Goal: Task Accomplishment & Management: Use online tool/utility

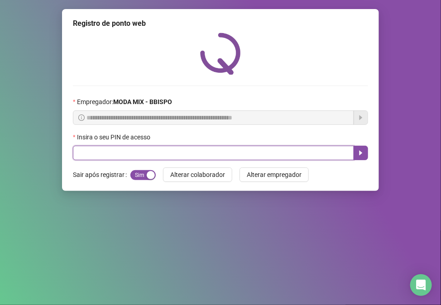
click at [299, 157] on input "text" at bounding box center [213, 153] width 281 height 14
type input "*****"
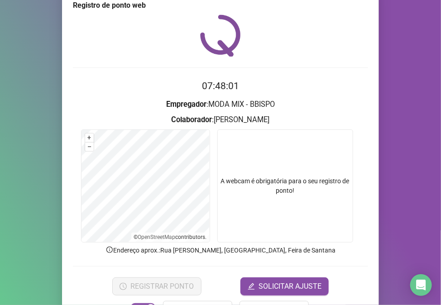
scroll to position [47, 0]
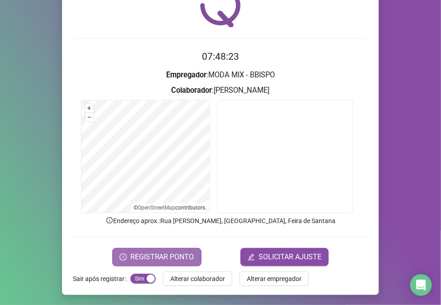
click at [137, 260] on span "REGISTRAR PONTO" at bounding box center [162, 256] width 64 height 11
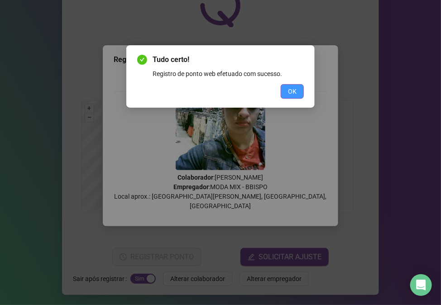
click at [295, 90] on span "OK" at bounding box center [292, 91] width 9 height 10
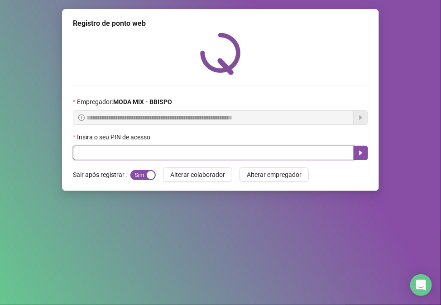
click at [103, 152] on input "text" at bounding box center [213, 153] width 281 height 14
type input "*****"
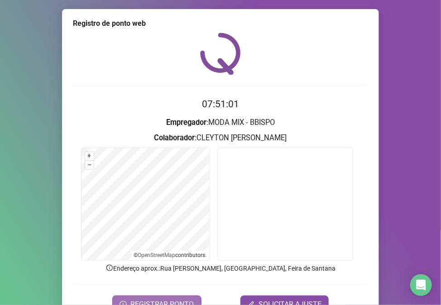
click at [182, 299] on span "REGISTRAR PONTO" at bounding box center [162, 304] width 64 height 11
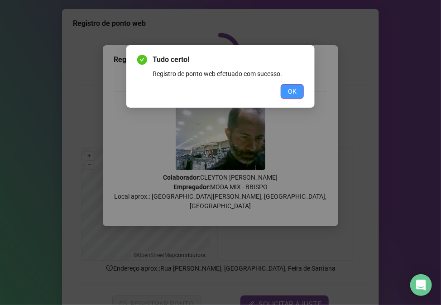
click at [293, 89] on span "OK" at bounding box center [292, 91] width 9 height 10
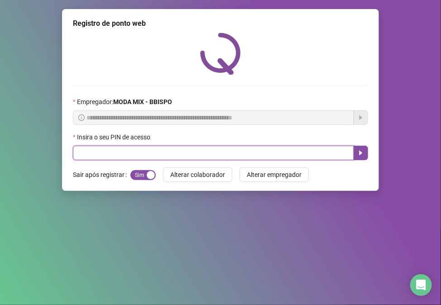
click at [120, 152] on input "text" at bounding box center [213, 153] width 281 height 14
type input "*****"
click at [360, 151] on icon "caret-right" at bounding box center [360, 152] width 7 height 7
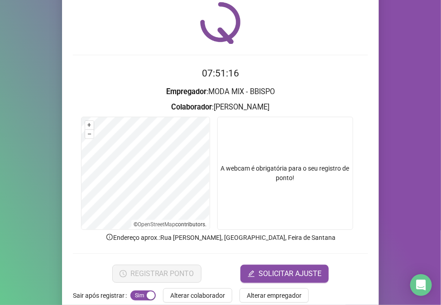
scroll to position [47, 0]
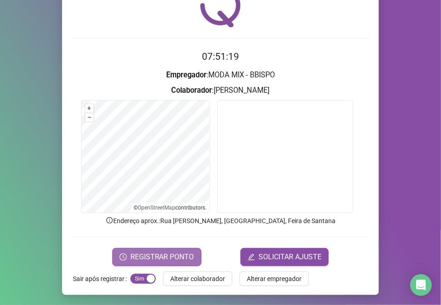
click at [146, 255] on span "REGISTRAR PONTO" at bounding box center [162, 256] width 64 height 11
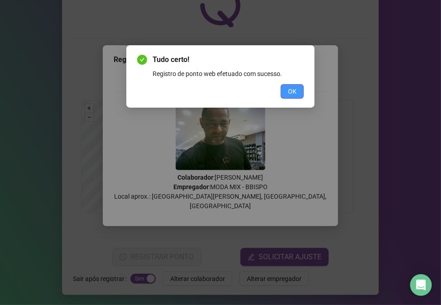
click at [300, 86] on button "OK" at bounding box center [291, 91] width 23 height 14
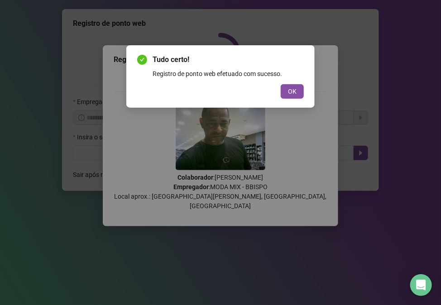
scroll to position [0, 0]
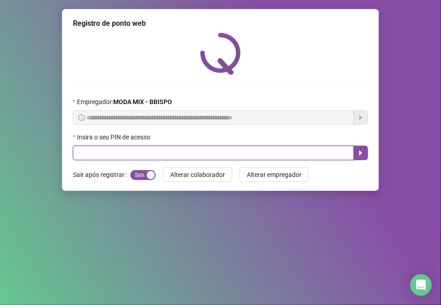
click at [89, 153] on input "text" at bounding box center [213, 153] width 281 height 14
type input "*****"
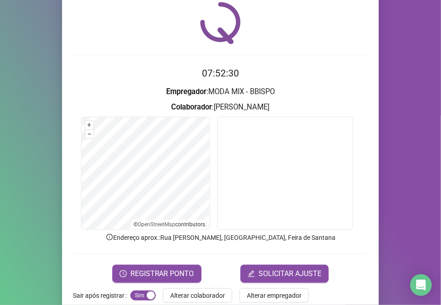
scroll to position [47, 0]
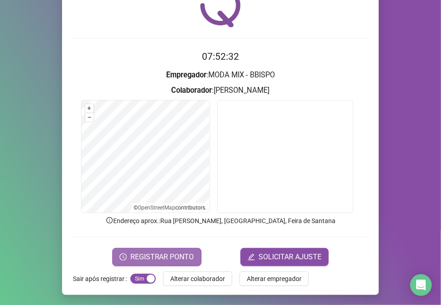
click at [178, 254] on span "REGISTRAR PONTO" at bounding box center [162, 256] width 64 height 11
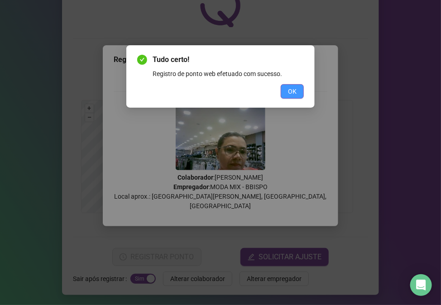
click at [292, 90] on span "OK" at bounding box center [292, 91] width 9 height 10
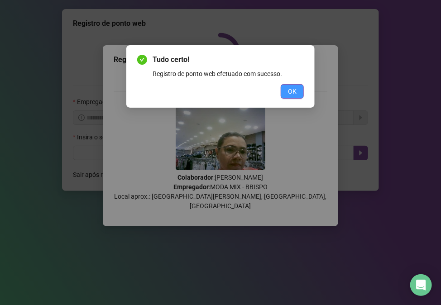
scroll to position [0, 0]
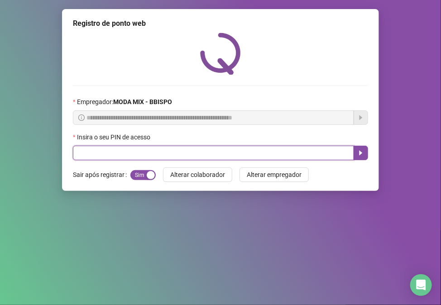
click at [106, 148] on input "text" at bounding box center [213, 153] width 281 height 14
type input "*****"
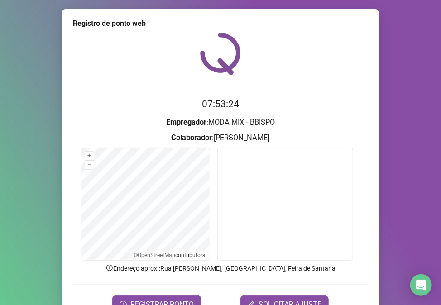
scroll to position [47, 0]
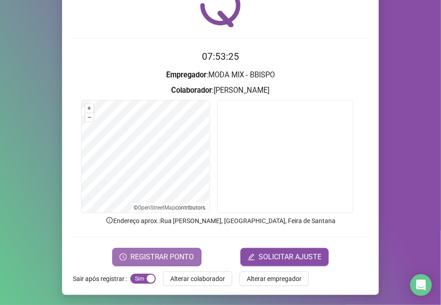
click at [149, 256] on span "REGISTRAR PONTO" at bounding box center [162, 256] width 64 height 11
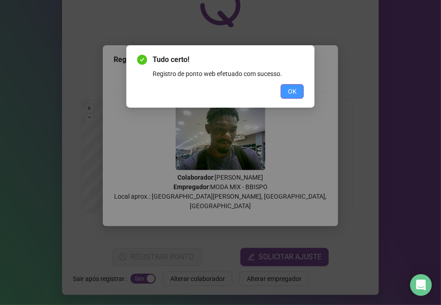
click at [291, 91] on span "OK" at bounding box center [292, 91] width 9 height 10
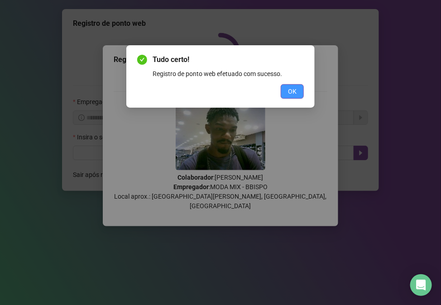
scroll to position [0, 0]
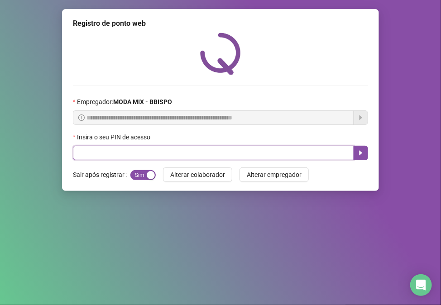
click at [104, 156] on input "text" at bounding box center [213, 153] width 281 height 14
type input "*****"
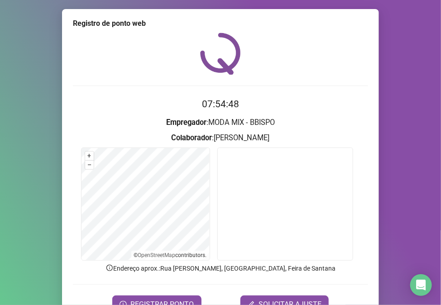
scroll to position [47, 0]
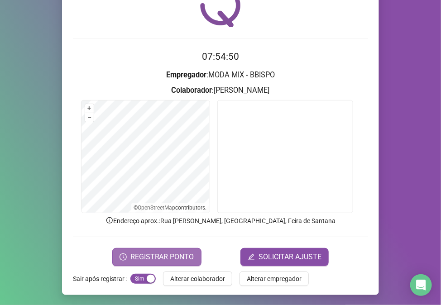
click at [170, 256] on span "REGISTRAR PONTO" at bounding box center [162, 256] width 64 height 11
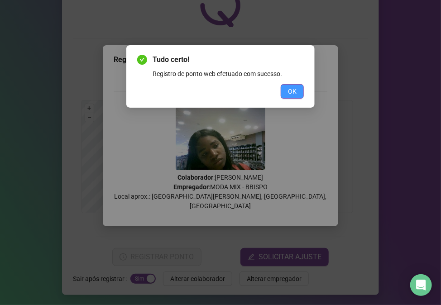
click at [291, 85] on button "OK" at bounding box center [291, 91] width 23 height 14
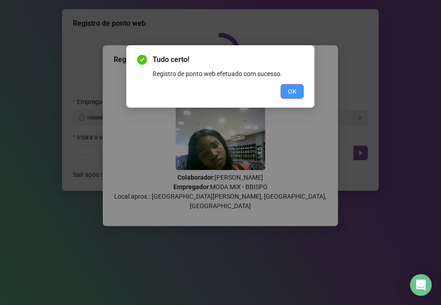
scroll to position [0, 0]
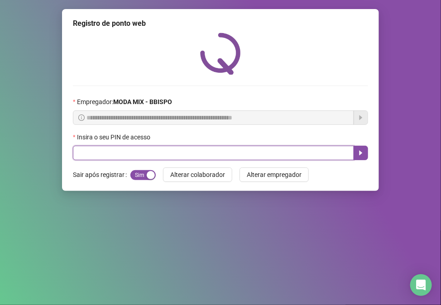
click at [254, 154] on input "text" at bounding box center [213, 153] width 281 height 14
type input "*****"
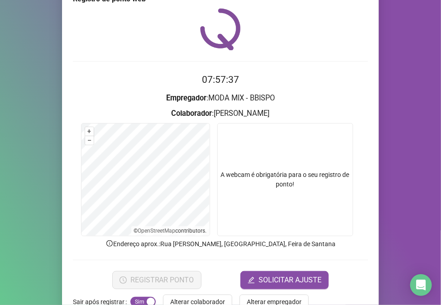
scroll to position [47, 0]
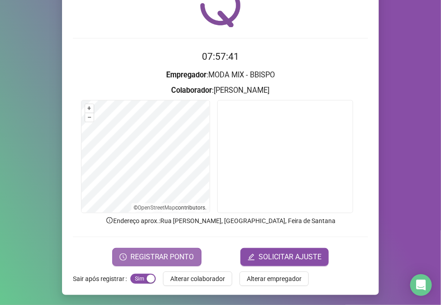
click at [158, 258] on span "REGISTRAR PONTO" at bounding box center [162, 256] width 64 height 11
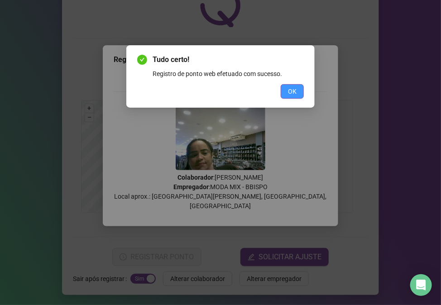
click at [295, 91] on span "OK" at bounding box center [292, 91] width 9 height 10
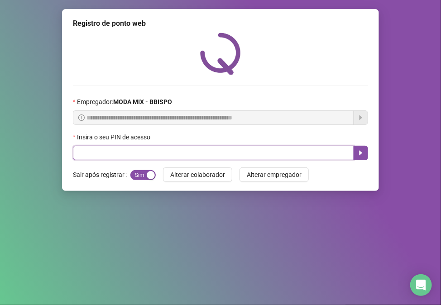
click at [132, 156] on input "text" at bounding box center [213, 153] width 281 height 14
type input "*****"
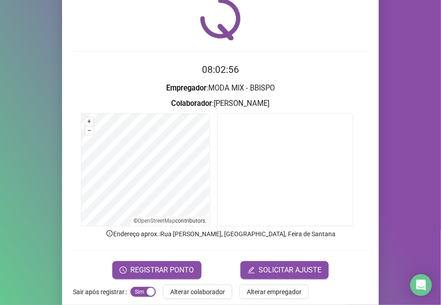
scroll to position [47, 0]
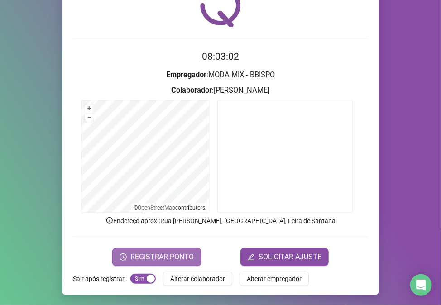
click at [188, 260] on span "REGISTRAR PONTO" at bounding box center [162, 256] width 64 height 11
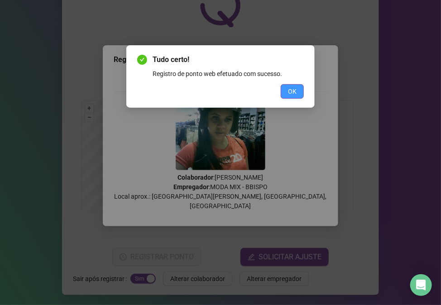
click at [289, 84] on button "OK" at bounding box center [291, 91] width 23 height 14
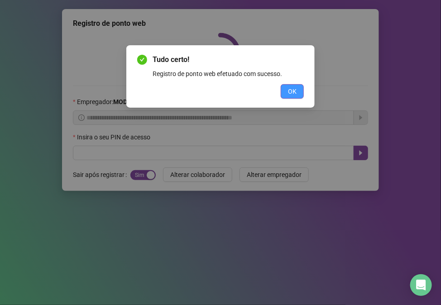
scroll to position [0, 0]
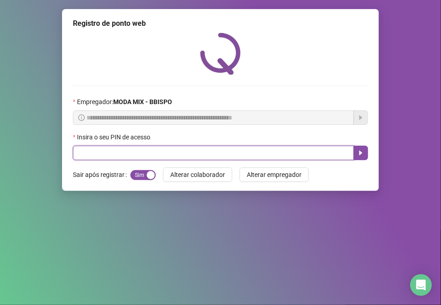
click at [189, 148] on input "text" at bounding box center [213, 153] width 281 height 14
type input "*****"
click at [360, 156] on icon "caret-right" at bounding box center [360, 153] width 3 height 5
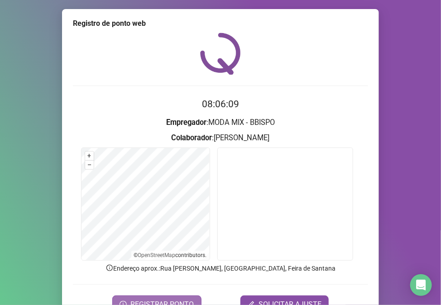
click at [172, 303] on span "REGISTRAR PONTO" at bounding box center [162, 304] width 64 height 11
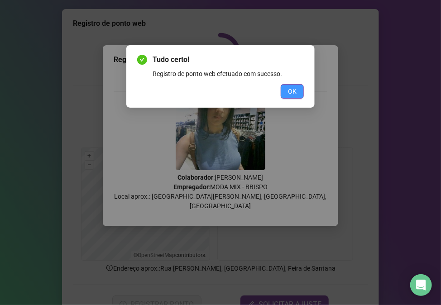
click at [294, 91] on span "OK" at bounding box center [292, 91] width 9 height 10
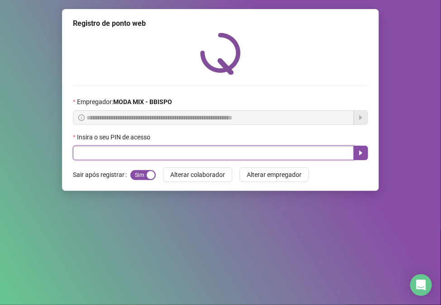
click at [84, 154] on input "text" at bounding box center [213, 153] width 281 height 14
type input "*****"
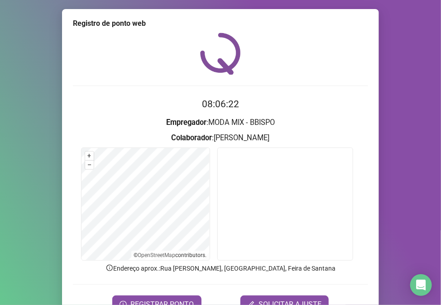
scroll to position [47, 0]
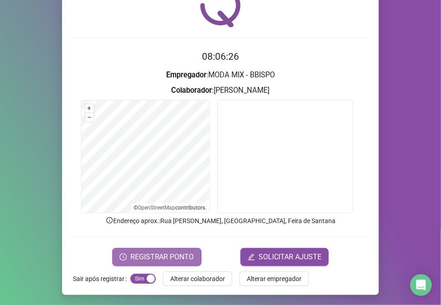
click at [155, 251] on span "REGISTRAR PONTO" at bounding box center [162, 256] width 64 height 11
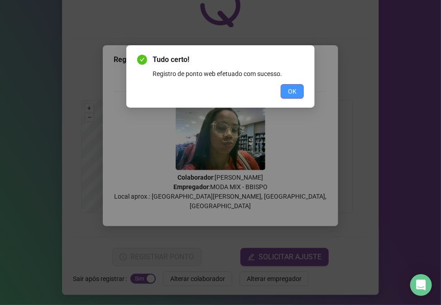
click at [288, 91] on span "OK" at bounding box center [292, 91] width 9 height 10
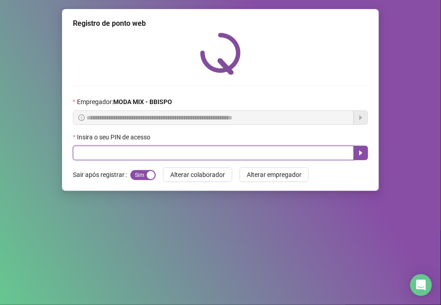
click at [89, 151] on input "text" at bounding box center [213, 153] width 281 height 14
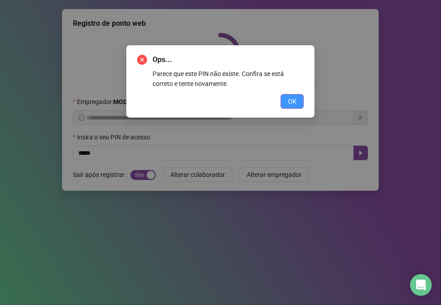
click at [285, 104] on button "OK" at bounding box center [291, 101] width 23 height 14
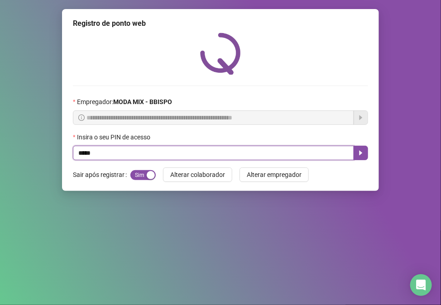
click at [100, 154] on input "*****" at bounding box center [213, 153] width 281 height 14
type input "*"
type input "*****"
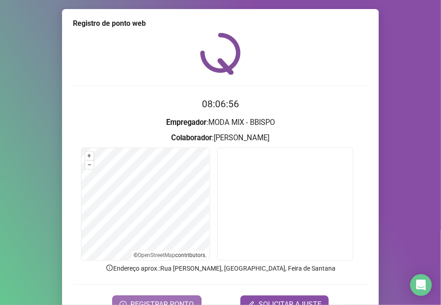
click at [147, 303] on span "REGISTRAR PONTO" at bounding box center [162, 304] width 64 height 11
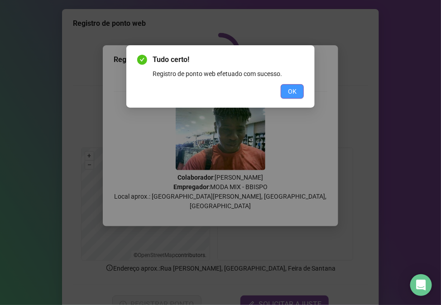
click at [294, 90] on span "OK" at bounding box center [292, 91] width 9 height 10
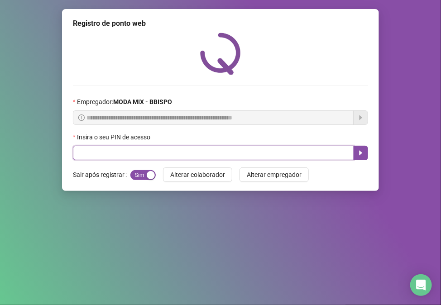
click at [265, 154] on input "text" at bounding box center [213, 153] width 281 height 14
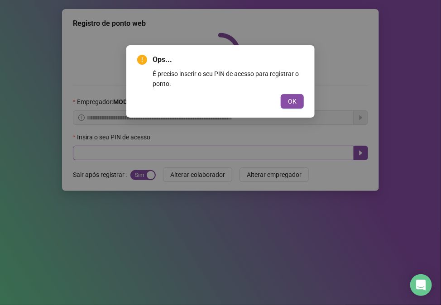
click at [280, 94] on button "OK" at bounding box center [291, 101] width 23 height 14
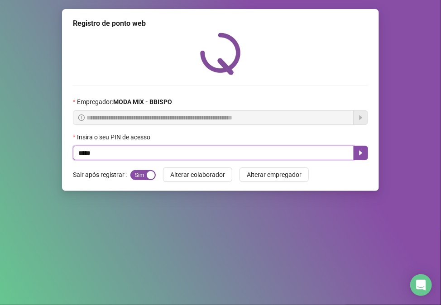
type input "*****"
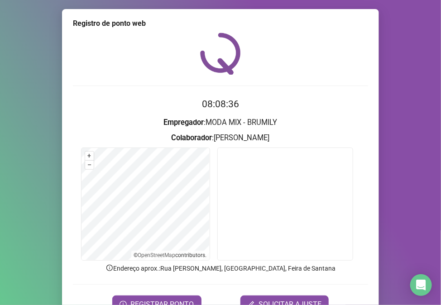
scroll to position [47, 0]
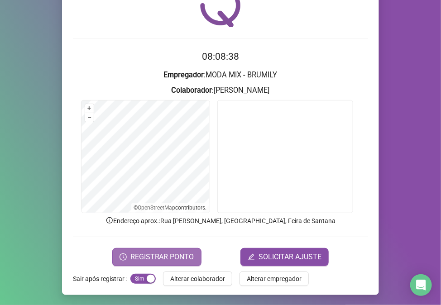
click at [169, 251] on span "REGISTRAR PONTO" at bounding box center [162, 256] width 64 height 11
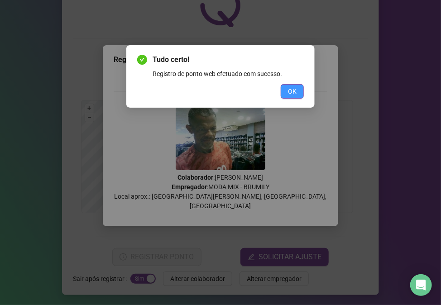
click at [293, 89] on span "OK" at bounding box center [292, 91] width 9 height 10
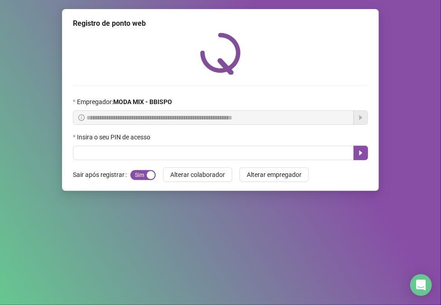
scroll to position [0, 0]
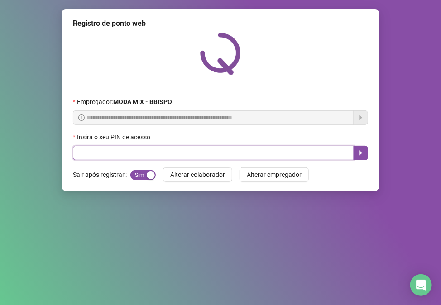
click at [150, 151] on input "text" at bounding box center [213, 153] width 281 height 14
type input "*****"
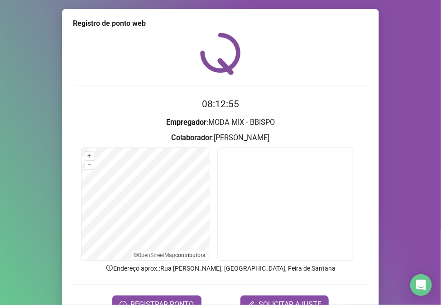
scroll to position [47, 0]
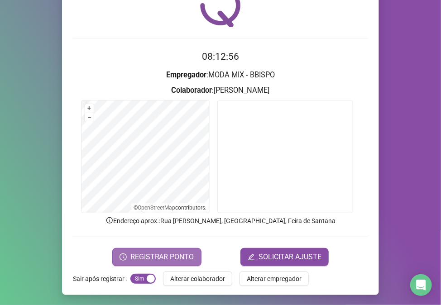
click at [178, 258] on span "REGISTRAR PONTO" at bounding box center [162, 256] width 64 height 11
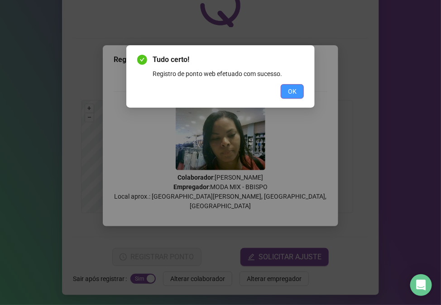
click at [296, 92] on button "OK" at bounding box center [291, 91] width 23 height 14
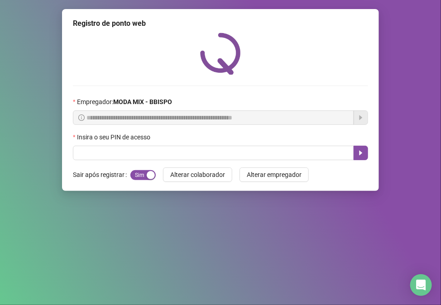
scroll to position [0, 0]
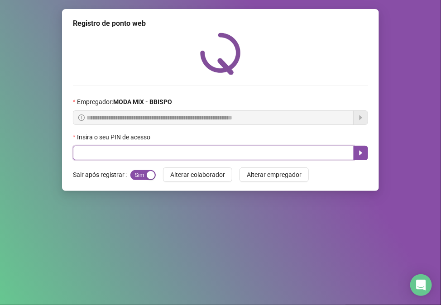
click at [241, 148] on input "text" at bounding box center [213, 153] width 281 height 14
type input "*****"
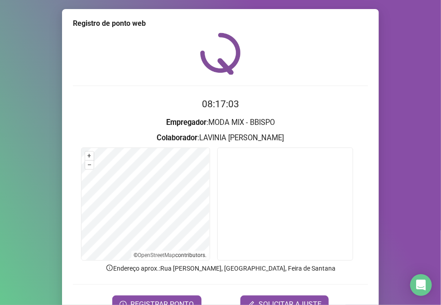
click at [174, 294] on form "08:17:03 Empregador : MODA MIX - BBISPO Colaborador : [PERSON_NAME] + – ⇧ › © O…" at bounding box center [220, 205] width 295 height 216
click at [173, 297] on button "REGISTRAR PONTO" at bounding box center [156, 304] width 89 height 18
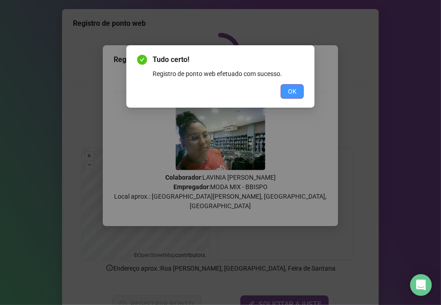
click at [290, 86] on span "OK" at bounding box center [292, 91] width 9 height 10
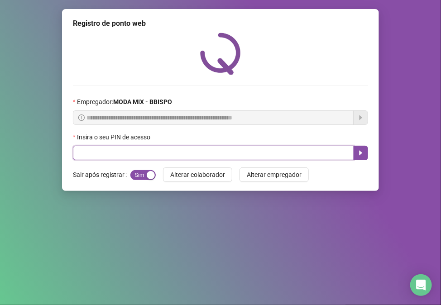
click at [280, 156] on input "text" at bounding box center [213, 153] width 281 height 14
type input "*****"
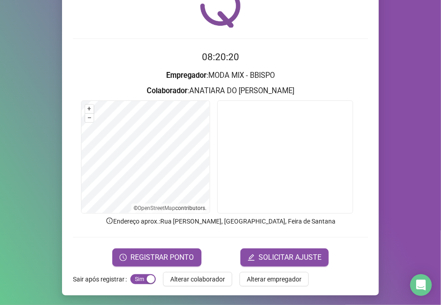
scroll to position [47, 0]
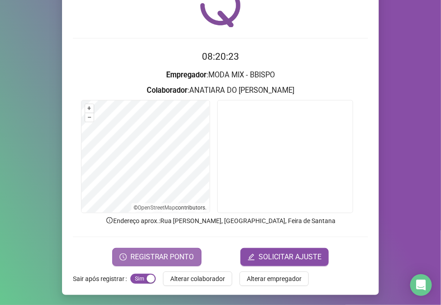
click at [188, 254] on span "REGISTRAR PONTO" at bounding box center [162, 256] width 64 height 11
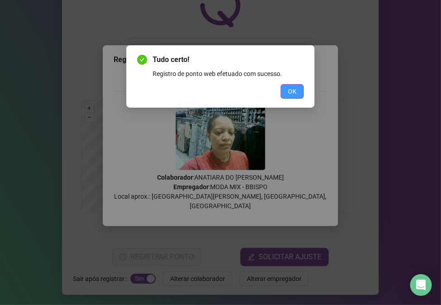
click at [292, 95] on span "OK" at bounding box center [292, 91] width 9 height 10
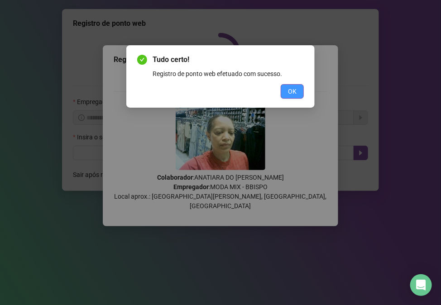
scroll to position [0, 0]
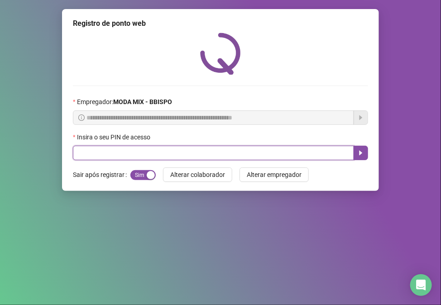
click at [297, 152] on input "text" at bounding box center [213, 153] width 281 height 14
type input "*****"
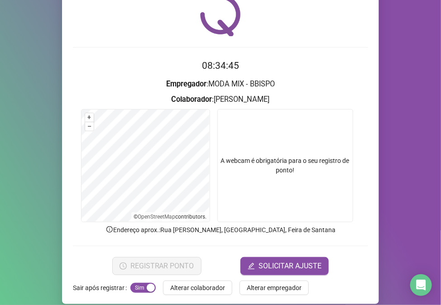
scroll to position [47, 0]
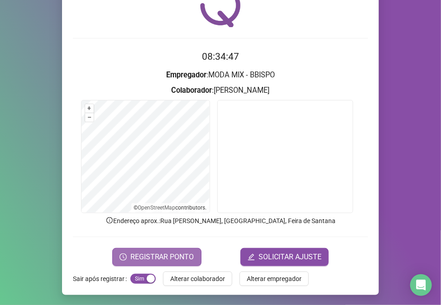
click at [167, 251] on span "REGISTRAR PONTO" at bounding box center [162, 256] width 64 height 11
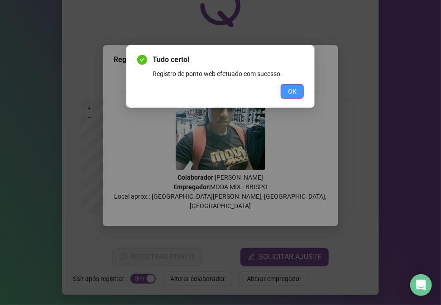
click at [293, 87] on span "OK" at bounding box center [292, 91] width 9 height 10
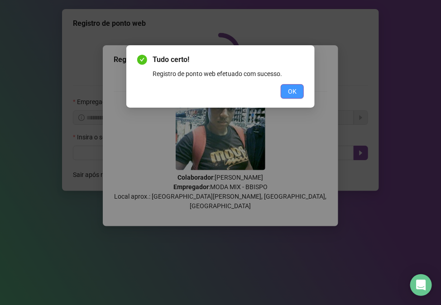
scroll to position [0, 0]
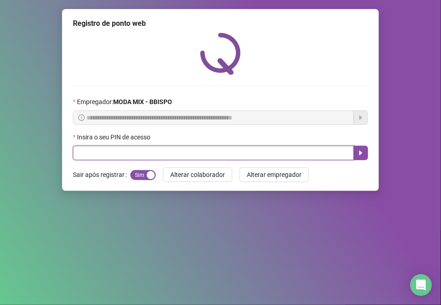
click at [202, 152] on input "text" at bounding box center [213, 153] width 281 height 14
type input "*****"
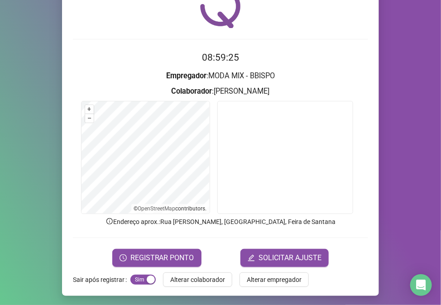
scroll to position [47, 0]
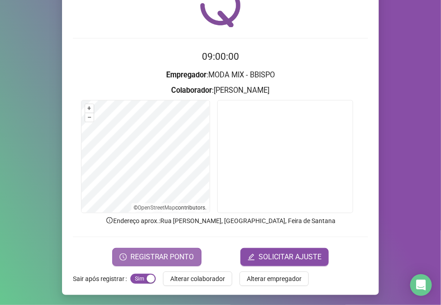
click at [151, 256] on span "REGISTRAR PONTO" at bounding box center [162, 256] width 64 height 11
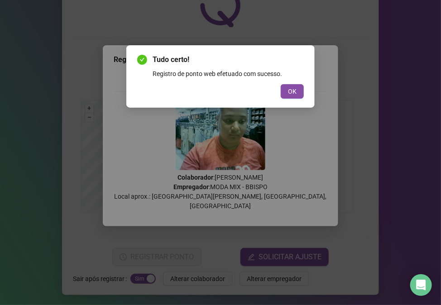
click at [294, 83] on div "Tudo certo! Registro de ponto web efetuado com sucesso. OK" at bounding box center [220, 76] width 166 height 44
click at [282, 89] on button "OK" at bounding box center [291, 91] width 23 height 14
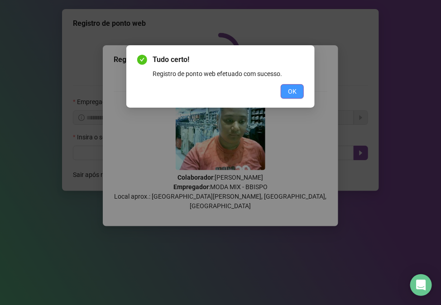
scroll to position [0, 0]
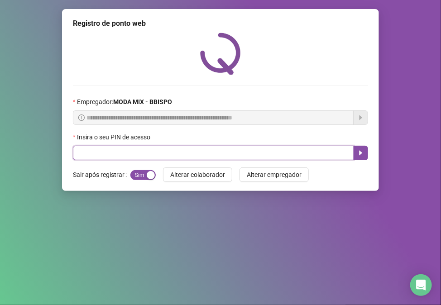
click at [156, 156] on input "text" at bounding box center [213, 153] width 281 height 14
type input "*****"
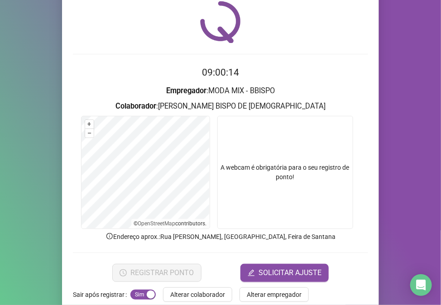
scroll to position [47, 0]
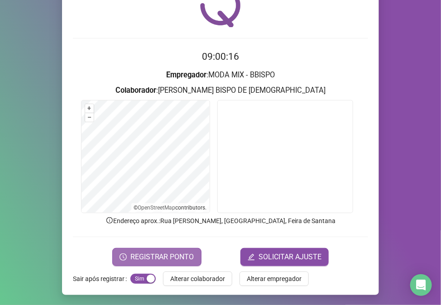
click at [154, 252] on span "REGISTRAR PONTO" at bounding box center [162, 256] width 64 height 11
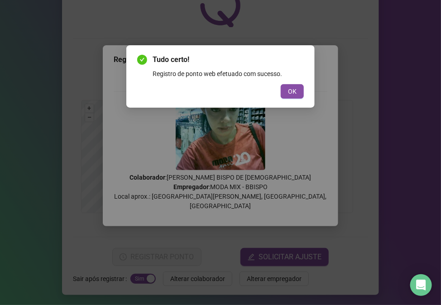
drag, startPoint x: 288, startPoint y: 86, endPoint x: 264, endPoint y: 96, distance: 25.5
click at [288, 87] on span "OK" at bounding box center [292, 91] width 9 height 10
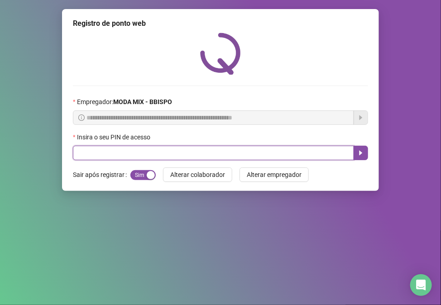
click at [125, 152] on input "text" at bounding box center [213, 153] width 281 height 14
type input "*****"
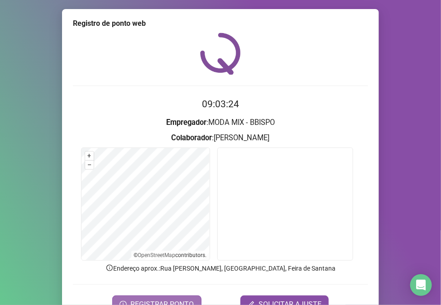
click at [173, 299] on span "REGISTRAR PONTO" at bounding box center [162, 304] width 64 height 11
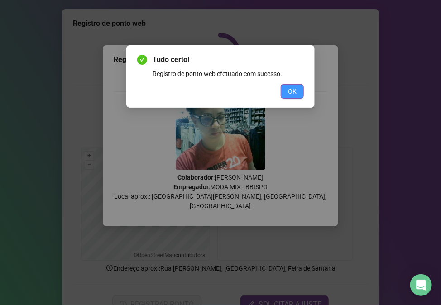
click at [282, 89] on button "OK" at bounding box center [291, 91] width 23 height 14
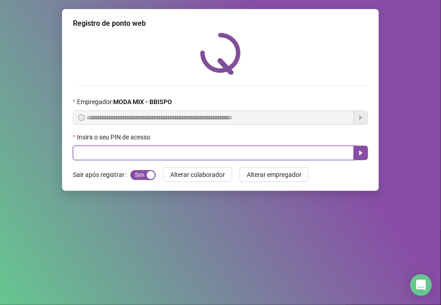
click at [174, 155] on input "text" at bounding box center [213, 153] width 281 height 14
type input "*****"
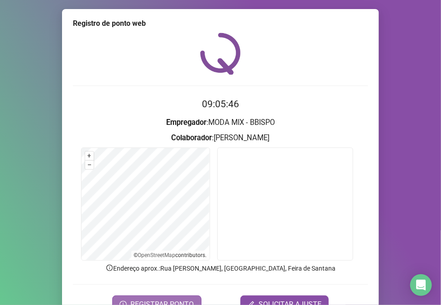
click at [160, 303] on span "REGISTRAR PONTO" at bounding box center [162, 304] width 64 height 11
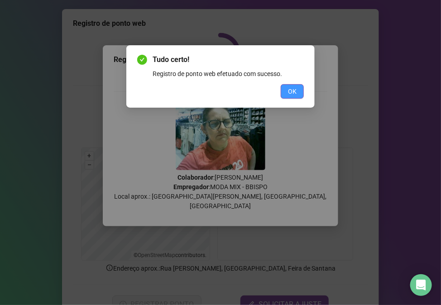
click at [295, 86] on span "OK" at bounding box center [292, 91] width 9 height 10
